Goal: Task Accomplishment & Management: Complete application form

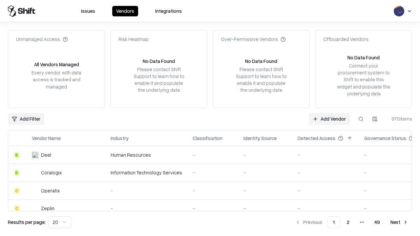
click at [329, 119] on link "Add Vendor" at bounding box center [329, 119] width 41 height 12
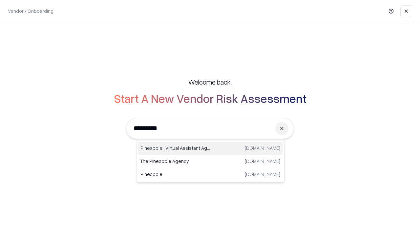
click at [210, 148] on div "Pineapple | Virtual Assistant Agency [DOMAIN_NAME]" at bounding box center [210, 148] width 145 height 13
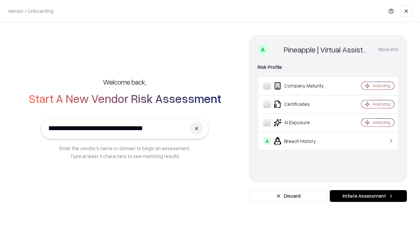
type input "**********"
click at [368, 196] on button "Initiate Assessment" at bounding box center [368, 196] width 77 height 12
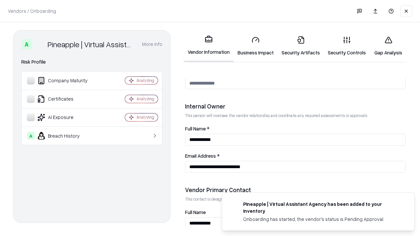
scroll to position [340, 0]
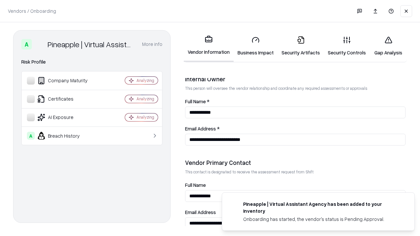
click at [301, 46] on link "Security Artifacts" at bounding box center [301, 46] width 46 height 31
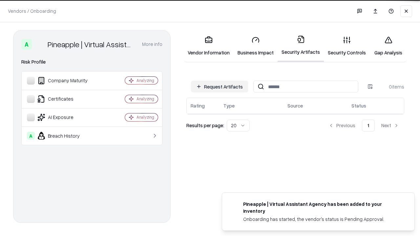
click at [220, 87] on button "Request Artifacts" at bounding box center [219, 87] width 57 height 12
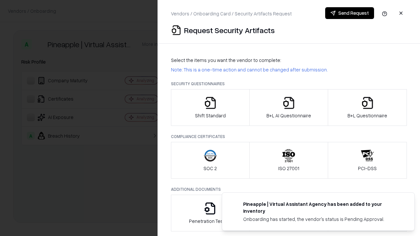
click at [367, 108] on icon "button" at bounding box center [367, 103] width 13 height 13
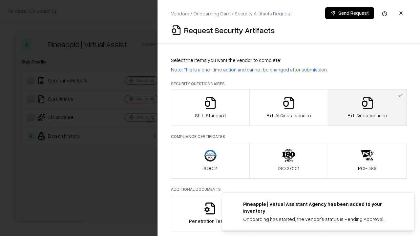
click at [289, 108] on icon "button" at bounding box center [288, 103] width 13 height 13
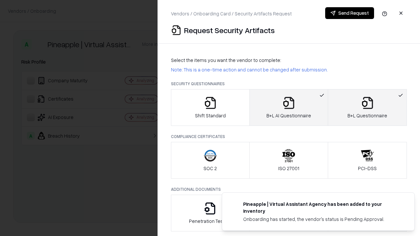
click at [350, 13] on button "Send Request" at bounding box center [349, 13] width 49 height 12
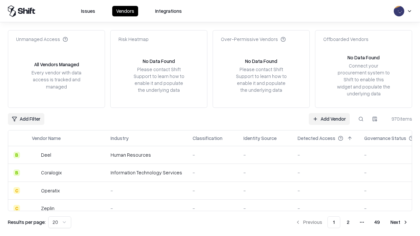
click at [361, 119] on button at bounding box center [361, 119] width 12 height 12
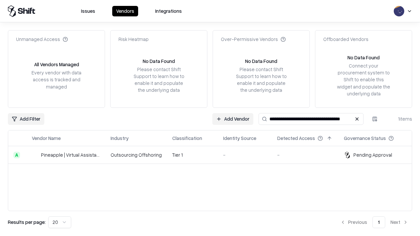
type input "**********"
click at [214, 155] on td "Tier 1" at bounding box center [192, 155] width 51 height 18
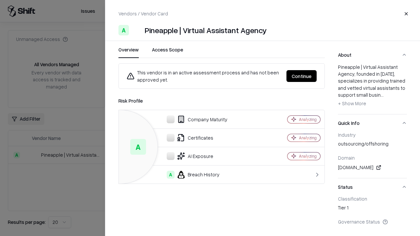
click at [302, 76] on button "Continue" at bounding box center [302, 76] width 30 height 12
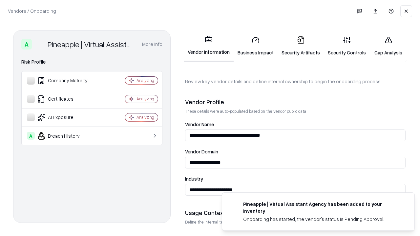
click at [301, 46] on link "Security Artifacts" at bounding box center [301, 46] width 46 height 31
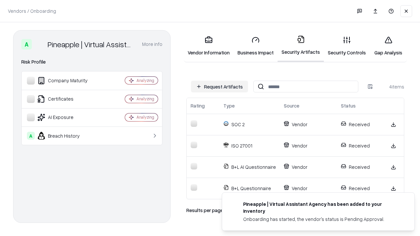
click at [388, 46] on link "Gap Analysis" at bounding box center [388, 46] width 37 height 31
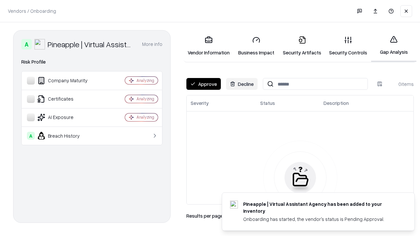
click at [204, 84] on button "Approve" at bounding box center [203, 84] width 34 height 12
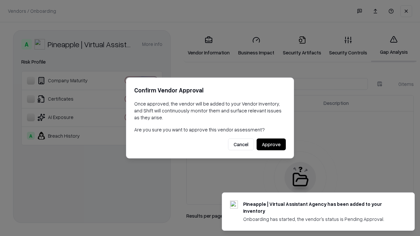
click at [271, 144] on button "Approve" at bounding box center [271, 145] width 29 height 12
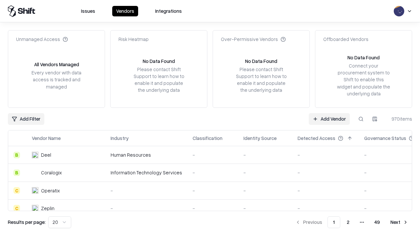
type input "**********"
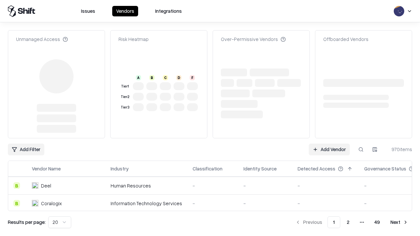
click at [329, 150] on link "Add Vendor" at bounding box center [329, 150] width 41 height 12
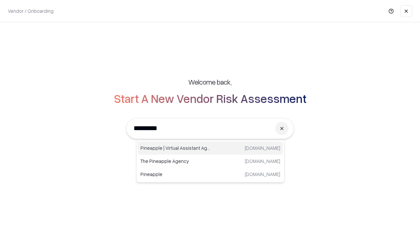
click at [210, 148] on div "Pineapple | Virtual Assistant Agency [DOMAIN_NAME]" at bounding box center [210, 148] width 145 height 13
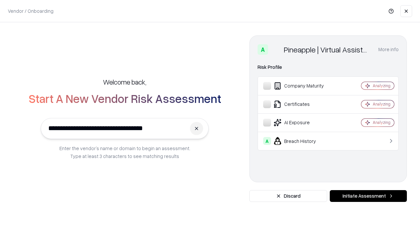
type input "**********"
click at [368, 196] on button "Initiate Assessment" at bounding box center [368, 196] width 77 height 12
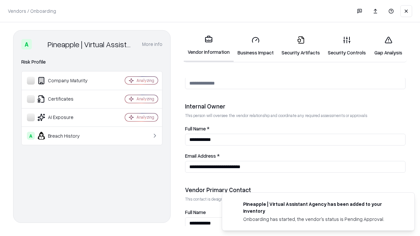
scroll to position [340, 0]
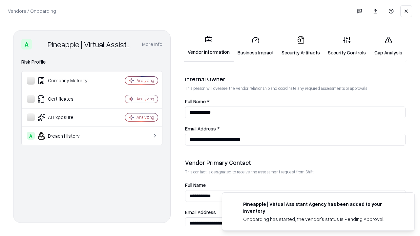
click at [388, 46] on link "Gap Analysis" at bounding box center [388, 46] width 37 height 31
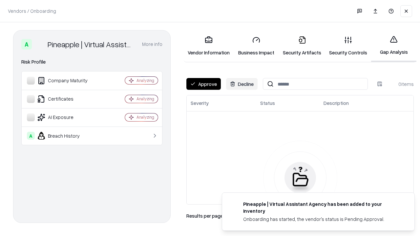
click at [204, 84] on button "Approve" at bounding box center [203, 84] width 34 height 12
